Goal: Information Seeking & Learning: Learn about a topic

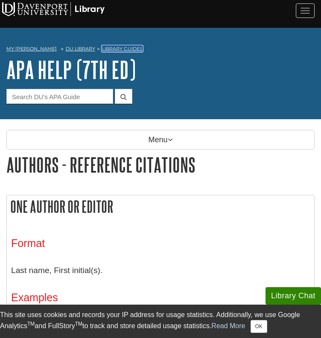
click at [109, 46] on link "Library Guides" at bounding box center [122, 49] width 41 height 6
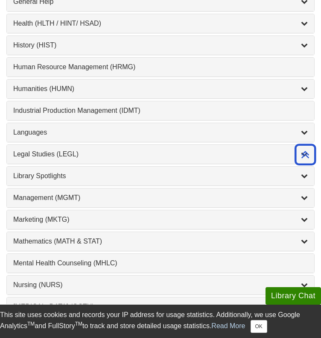
scroll to position [608, 0]
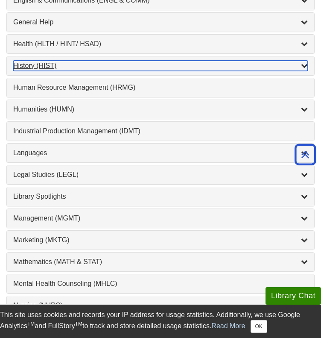
click at [48, 61] on div "History (HIST) , 2 guides" at bounding box center [160, 66] width 295 height 10
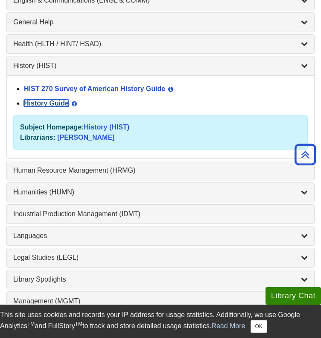
click at [44, 99] on link "History Guide" at bounding box center [46, 102] width 45 height 7
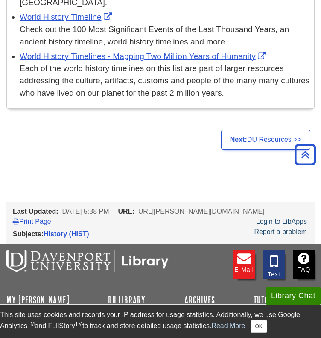
scroll to position [904, 0]
